Goal: Information Seeking & Learning: Understand process/instructions

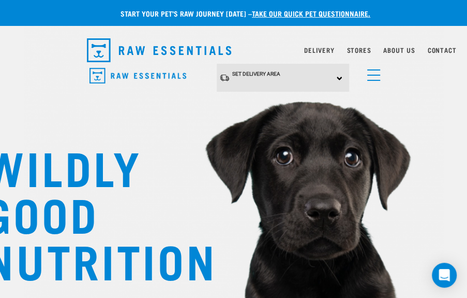
click at [373, 70] on span "menu" at bounding box center [373, 69] width 13 height 1
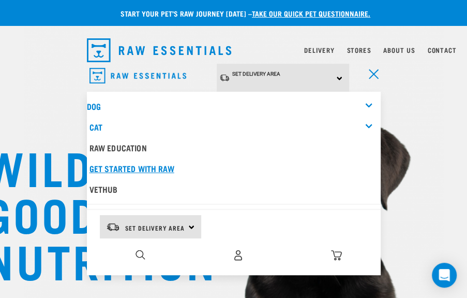
click at [124, 160] on link "Get started with Raw" at bounding box center [234, 168] width 294 height 21
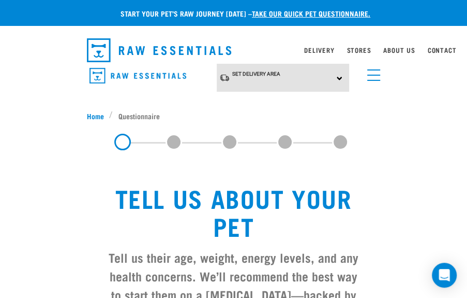
click at [382, 72] on div "Set Delivery Area [GEOGRAPHIC_DATA] [GEOGRAPHIC_DATA] Dog Shop All Dog Mixes & …" at bounding box center [234, 78] width 311 height 28
click at [371, 78] on link "menu" at bounding box center [371, 72] width 19 height 19
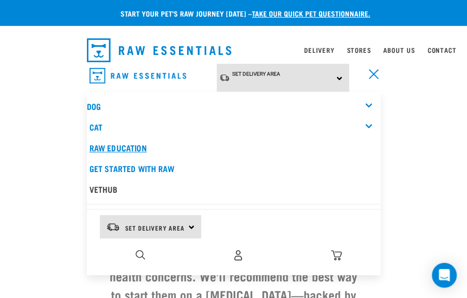
click at [129, 142] on link "Raw Education" at bounding box center [234, 147] width 294 height 21
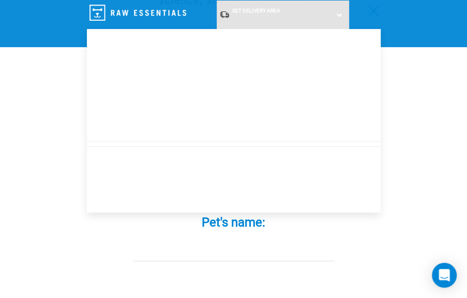
scroll to position [260, 0]
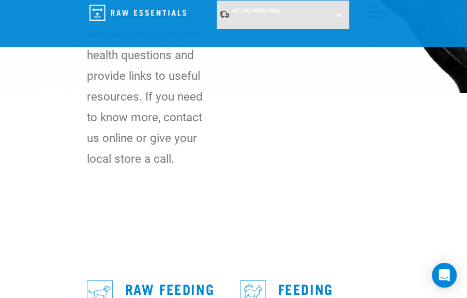
scroll to position [376, 0]
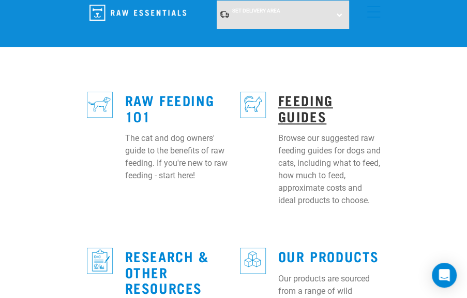
click at [305, 111] on link "Feeding Guides" at bounding box center [305, 108] width 55 height 24
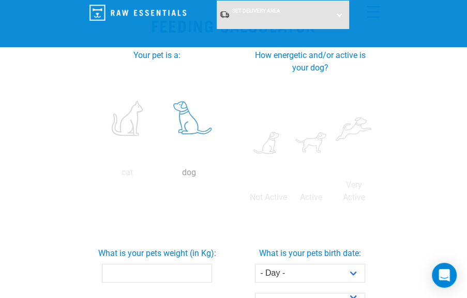
scroll to position [282, 0]
click at [193, 117] on label at bounding box center [189, 119] width 58 height 88
click at [158, 175] on input "radio" at bounding box center [158, 175] width 0 height 0
click at [313, 146] on label at bounding box center [311, 143] width 38 height 88
click at [290, 200] on input "radio" at bounding box center [290, 200] width 0 height 0
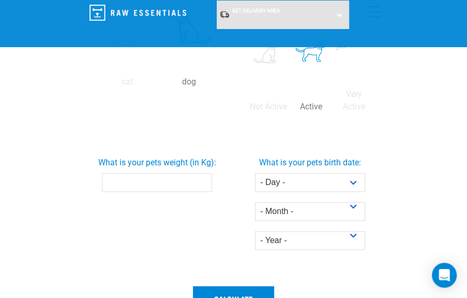
scroll to position [376, 0]
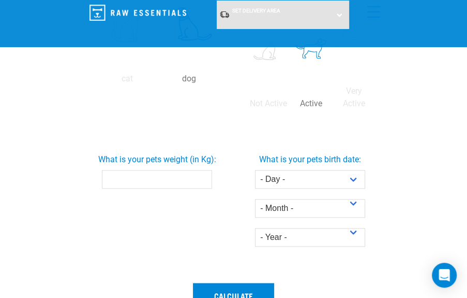
click at [143, 176] on input "What is your pets weight (in Kg):" at bounding box center [157, 179] width 110 height 19
type input "3"
type input "20"
click at [160, 209] on div "What is your pets weight (in Kg): 20" at bounding box center [157, 199] width 153 height 154
click at [248, 285] on button "Calculate" at bounding box center [233, 295] width 81 height 25
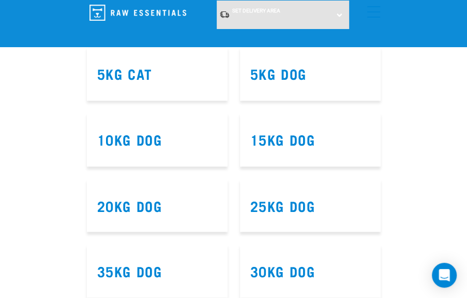
scroll to position [705, 0]
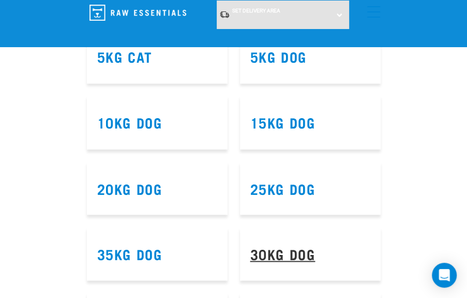
click at [269, 250] on link "30kg Dog" at bounding box center [283, 253] width 65 height 8
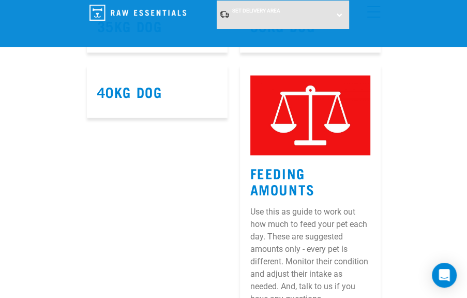
scroll to position [801, 0]
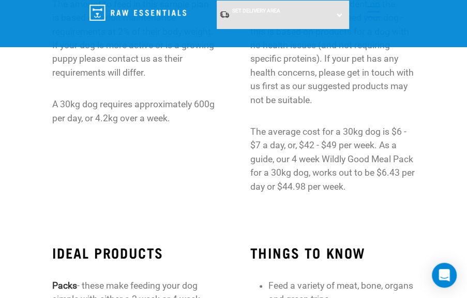
scroll to position [235, 0]
